Goal: Check status: Check status

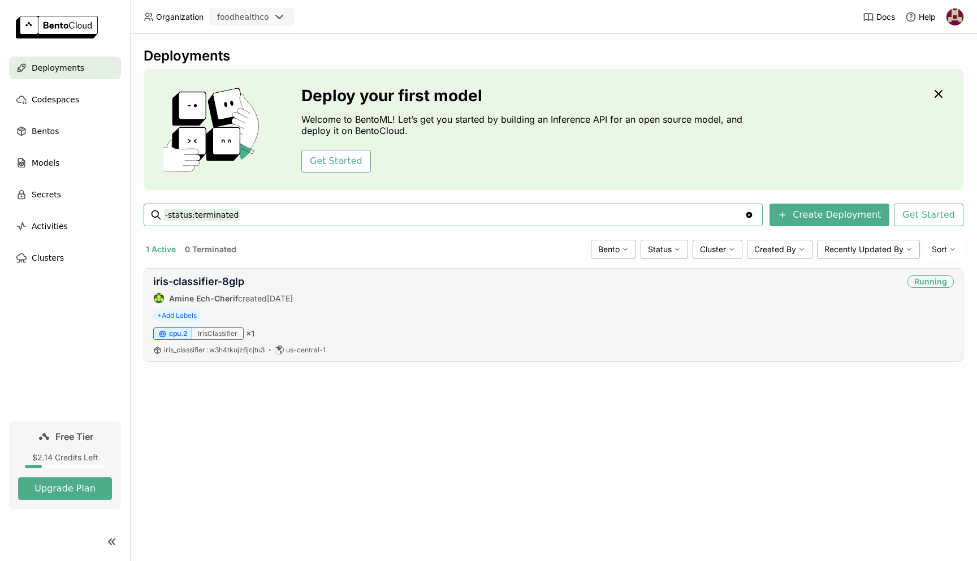
click at [215, 288] on div "iris-classifier-8glp Amine Ech-Cherif created [DATE]" at bounding box center [223, 289] width 140 height 28
click at [215, 283] on link "iris-classifier-8glp" at bounding box center [198, 281] width 91 height 12
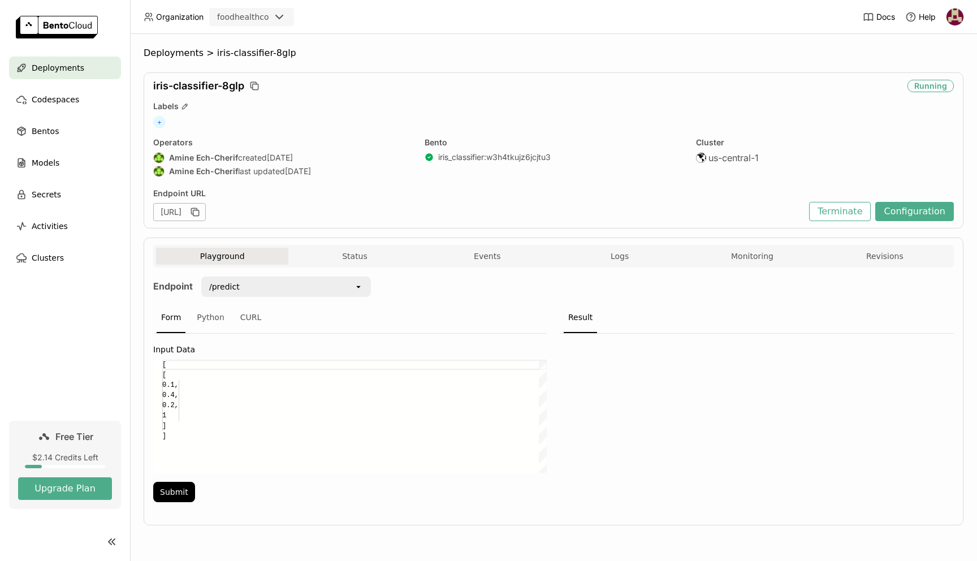
scroll to position [71, 0]
click at [376, 258] on button "Status" at bounding box center [354, 256] width 132 height 17
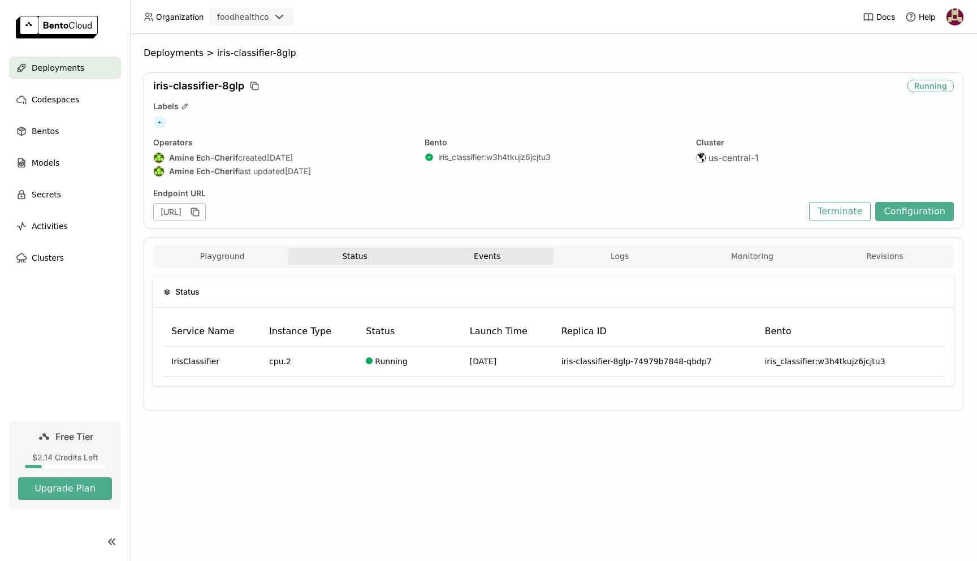
click at [495, 251] on button "Events" at bounding box center [487, 256] width 132 height 17
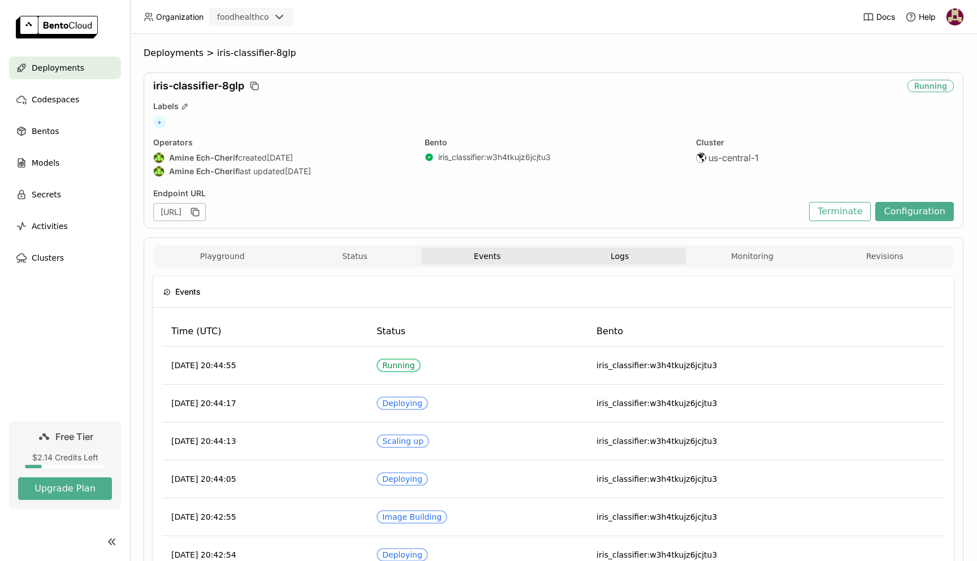
click at [621, 257] on span "Logs" at bounding box center [619, 256] width 18 height 10
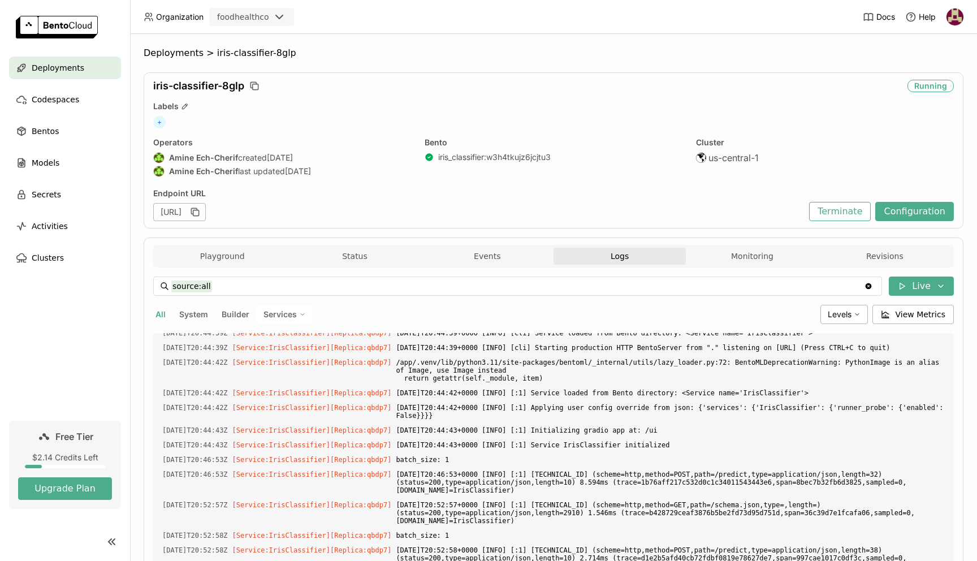
scroll to position [2960, 0]
click at [761, 257] on button "Monitoring" at bounding box center [752, 256] width 132 height 17
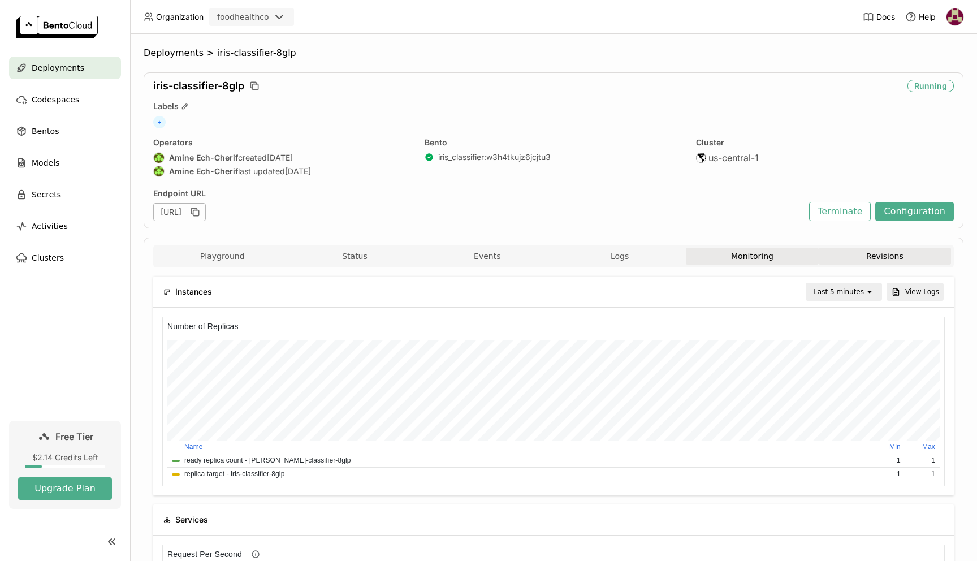
click at [877, 257] on button "Revisions" at bounding box center [885, 256] width 132 height 17
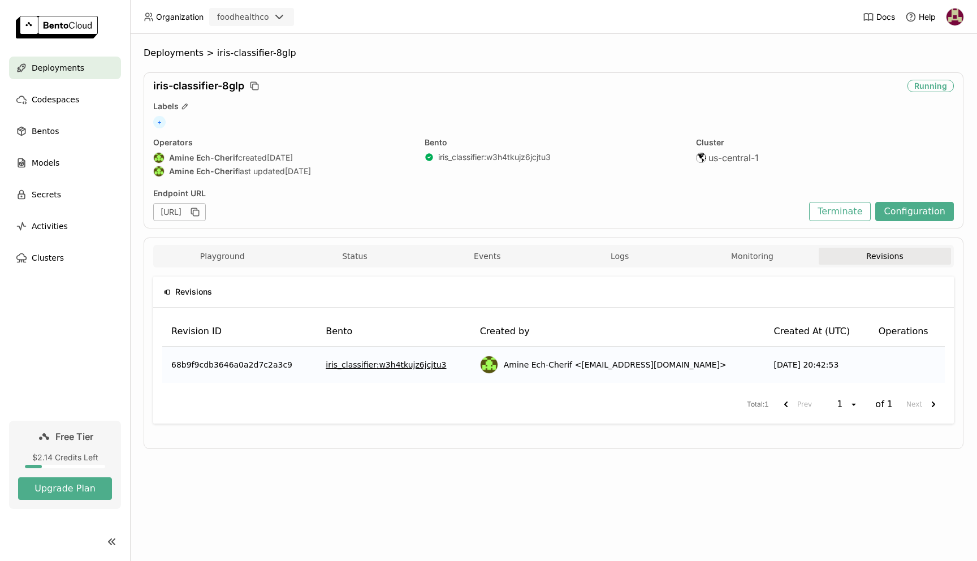
click at [206, 211] on div "[URL]" at bounding box center [179, 212] width 53 height 18
click at [817, 127] on div "+" at bounding box center [553, 122] width 800 height 12
click at [910, 206] on button "Configuration" at bounding box center [914, 211] width 79 height 19
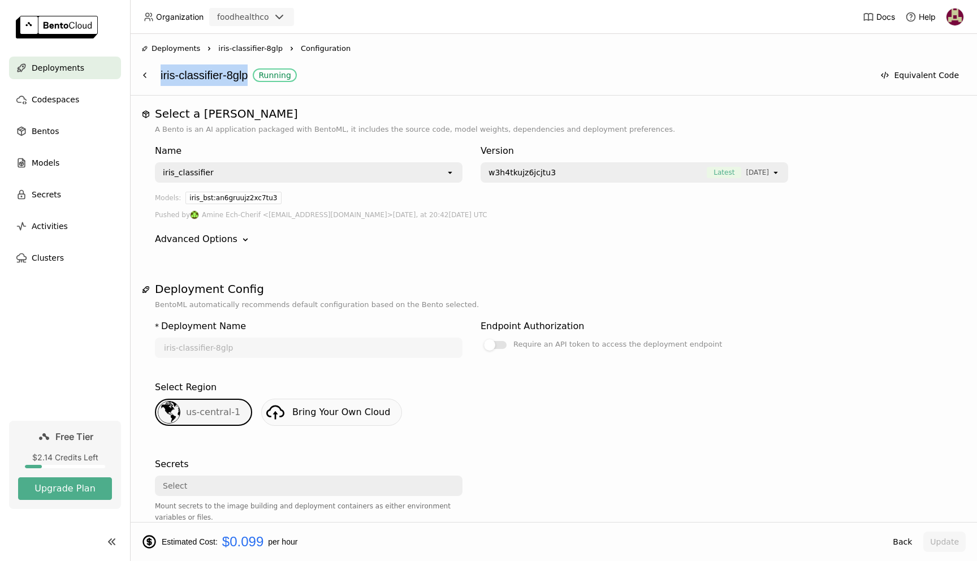
drag, startPoint x: 159, startPoint y: 74, endPoint x: 253, endPoint y: 75, distance: 93.8
click at [253, 75] on div "iris-classifier-8glp Running Equivalent Code" at bounding box center [553, 74] width 824 height 21
copy div "iris-classifier-8glp"
click at [161, 90] on div "Deployments Right iris-classifier-8glp Right Configuration iris-classifier-8glp…" at bounding box center [553, 65] width 847 height 62
click at [144, 72] on icon at bounding box center [144, 75] width 9 height 9
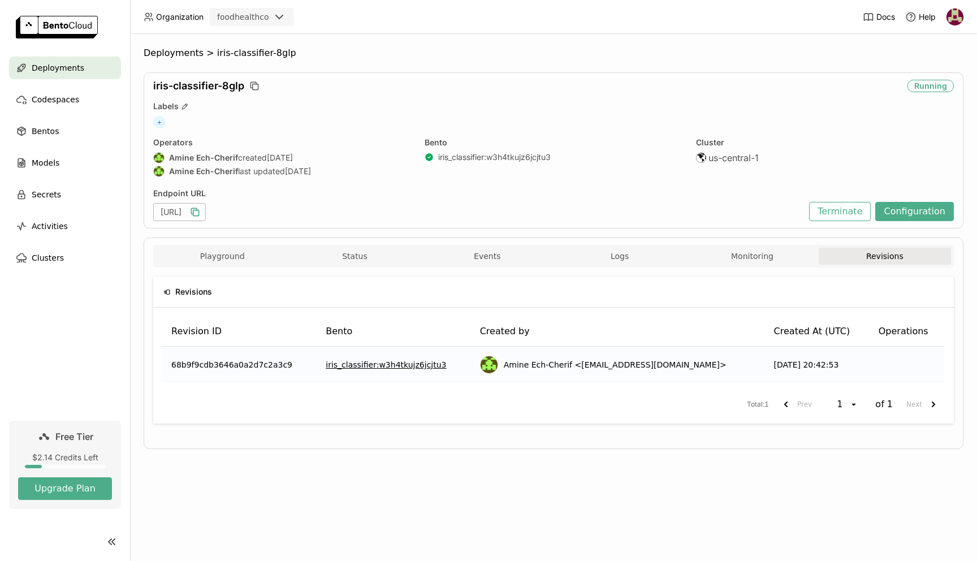
click at [201, 214] on icon "button" at bounding box center [194, 211] width 11 height 11
click at [483, 253] on button "Events" at bounding box center [487, 256] width 132 height 17
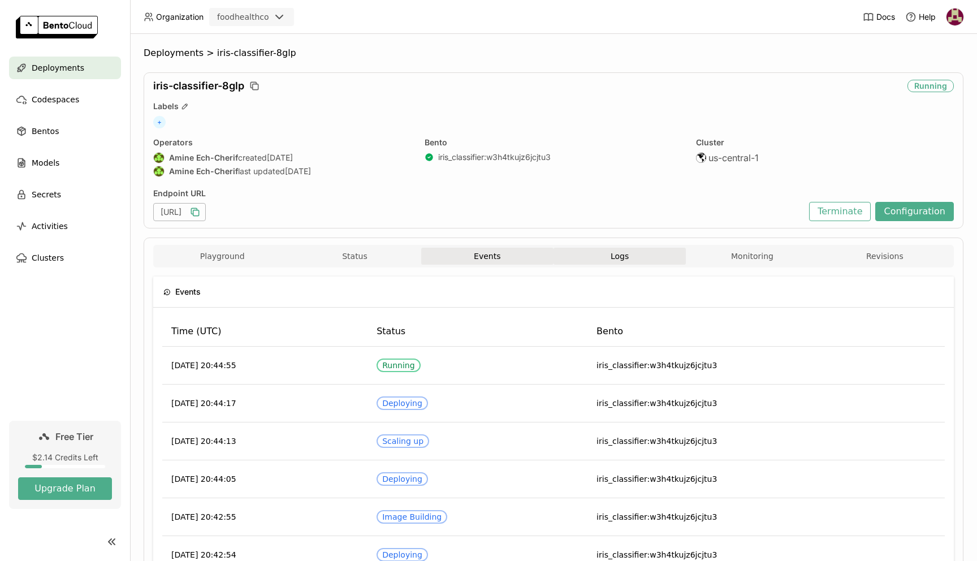
click at [605, 252] on button "Logs" at bounding box center [619, 256] width 132 height 17
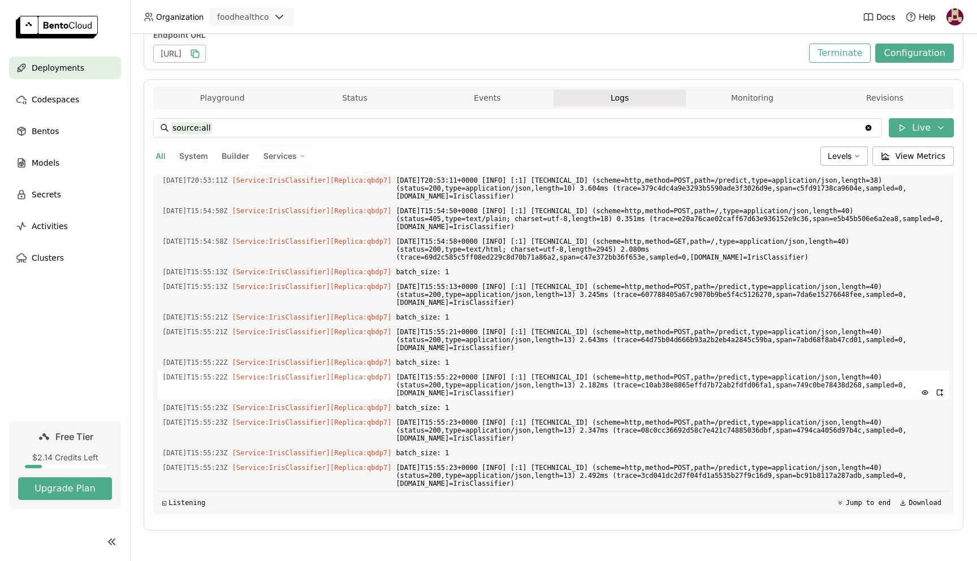
scroll to position [3247, 0]
click at [755, 97] on button "Monitoring" at bounding box center [752, 97] width 132 height 17
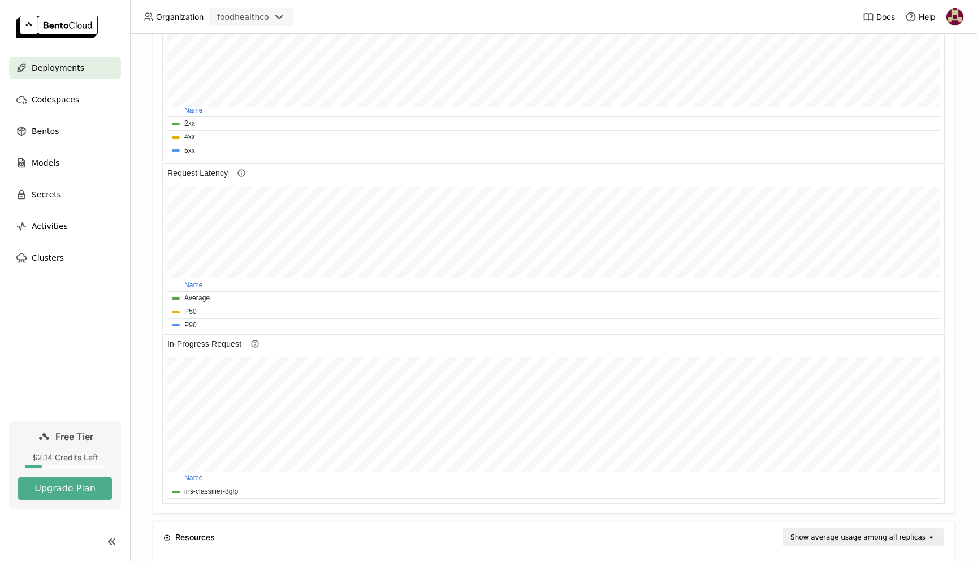
scroll to position [392, 0]
